Goal: Navigation & Orientation: Find specific page/section

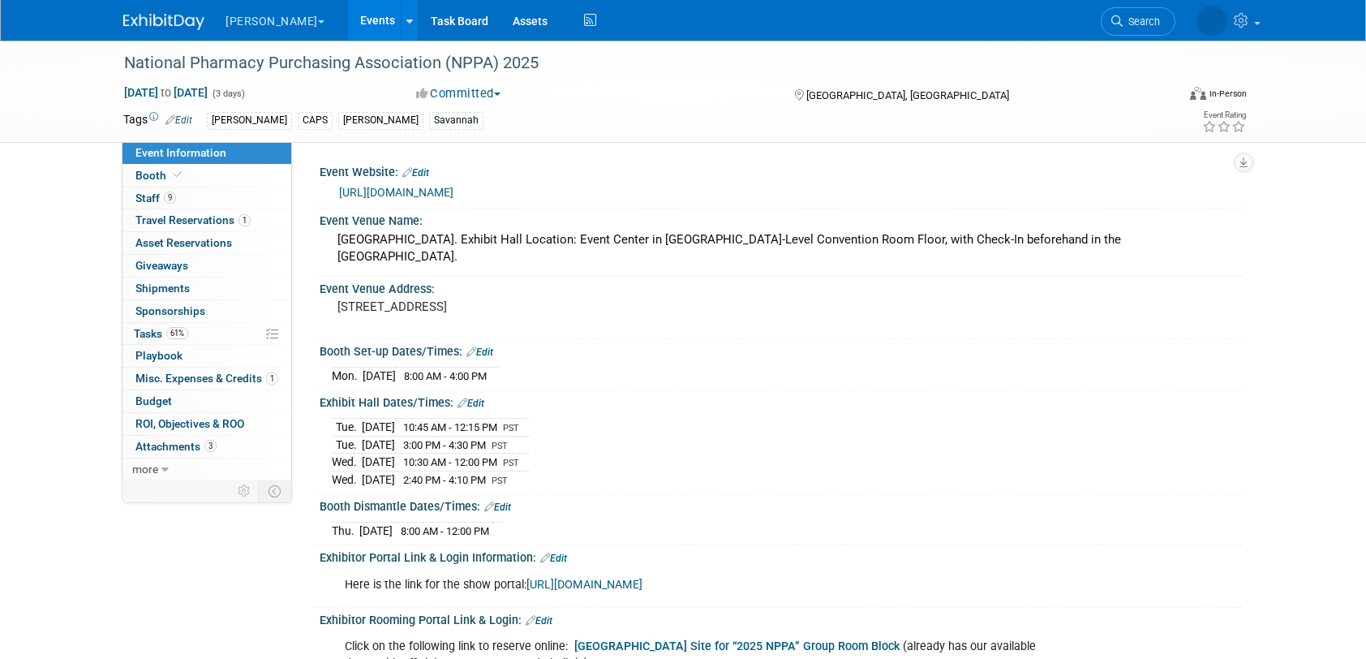
click at [348, 24] on link "Events" at bounding box center [377, 20] width 59 height 41
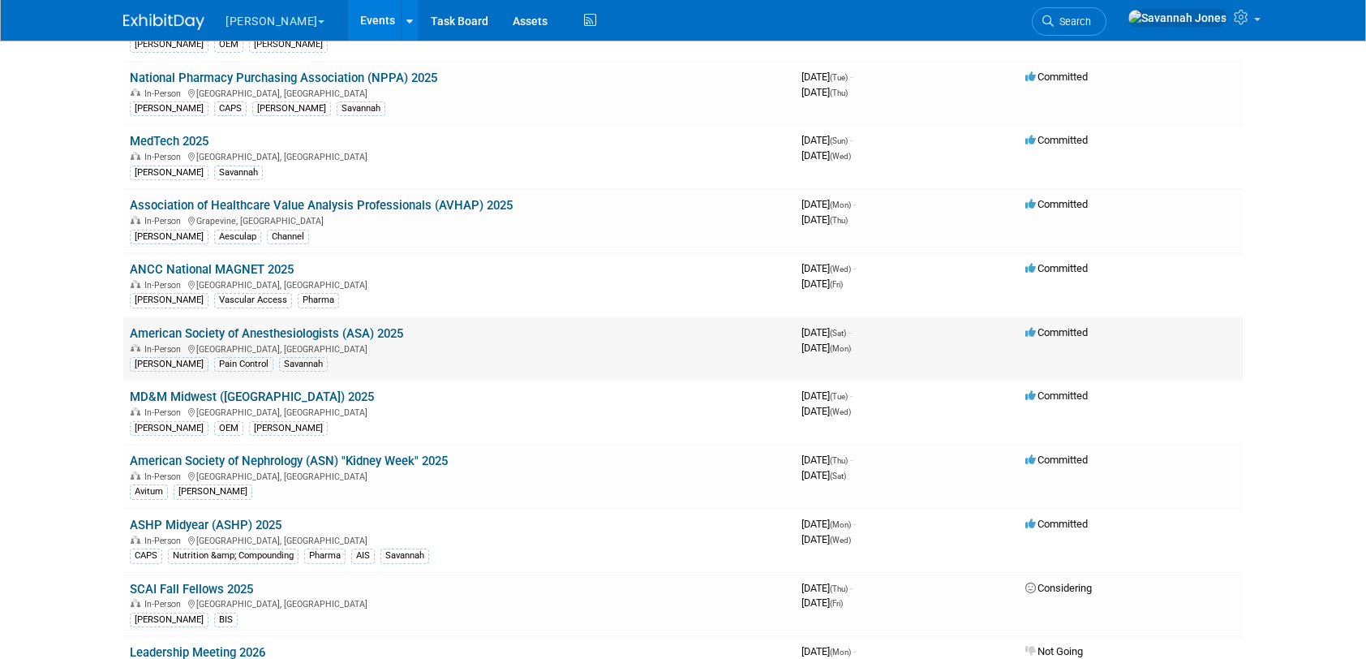
click at [385, 333] on link "American Society of Anesthesiologists (ASA) 2025" at bounding box center [266, 333] width 273 height 15
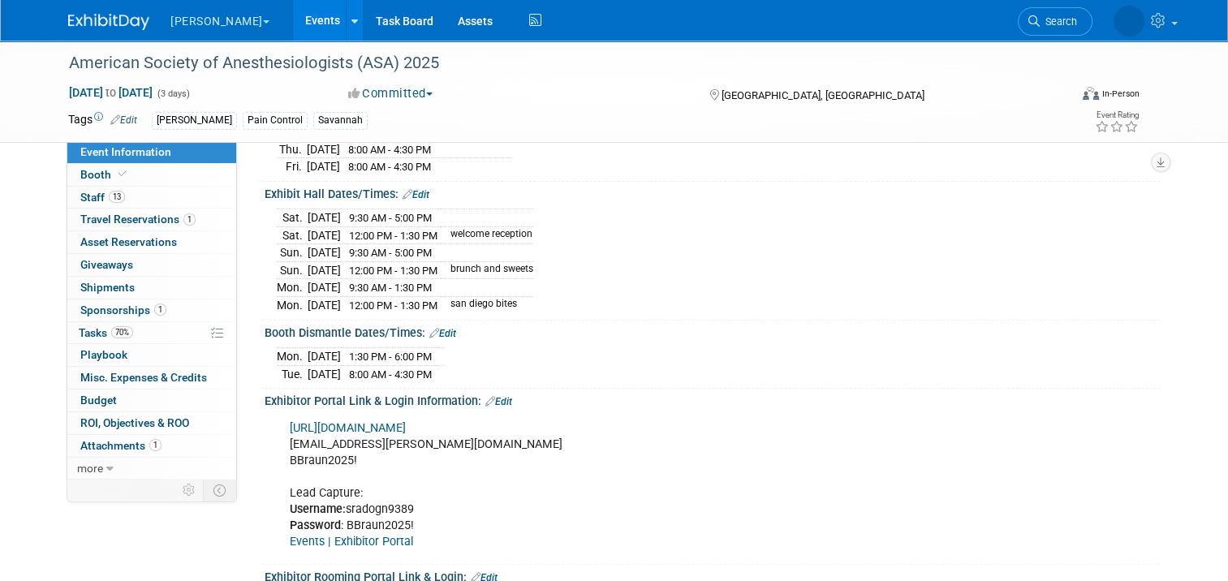
scroll to position [162, 0]
